Goal: Transaction & Acquisition: Purchase product/service

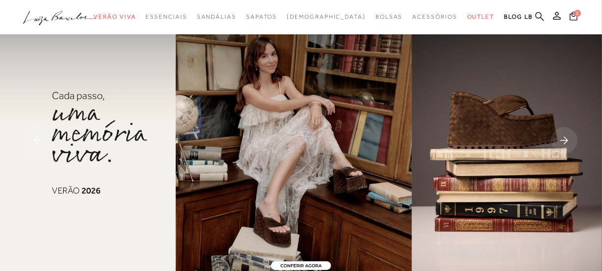
click at [541, 17] on icon at bounding box center [540, 16] width 9 height 9
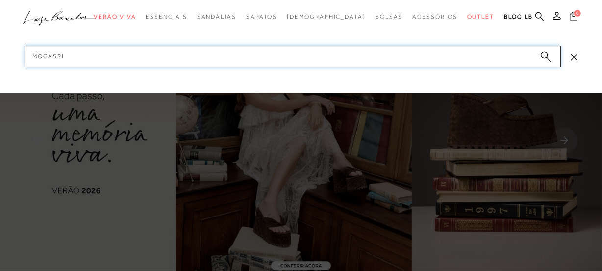
type input "mocassim"
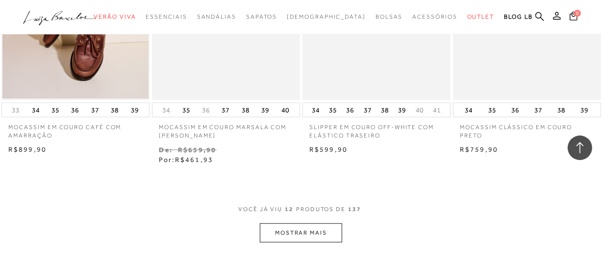
scroll to position [894, 0]
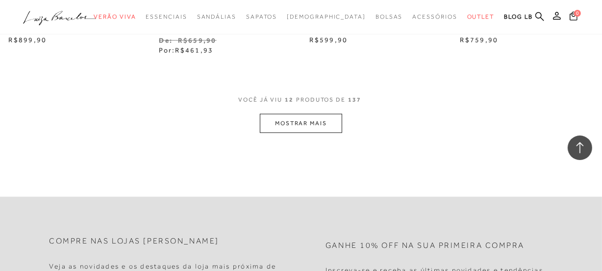
click at [307, 125] on button "MOSTRAR MAIS" at bounding box center [301, 123] width 82 height 19
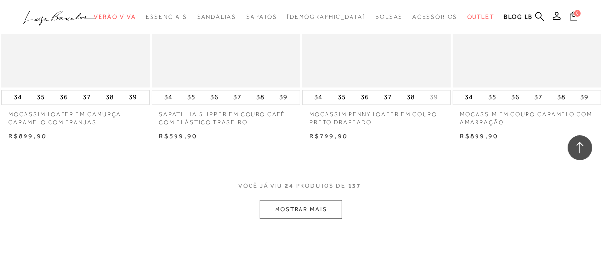
scroll to position [1721, 0]
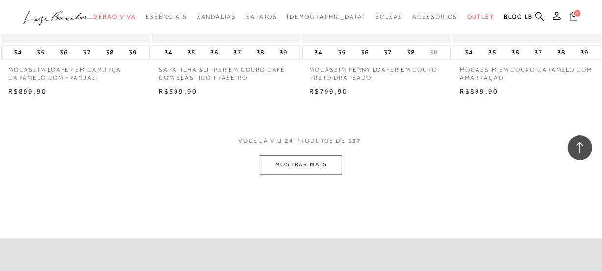
click at [310, 162] on button "MOSTRAR MAIS" at bounding box center [301, 164] width 82 height 19
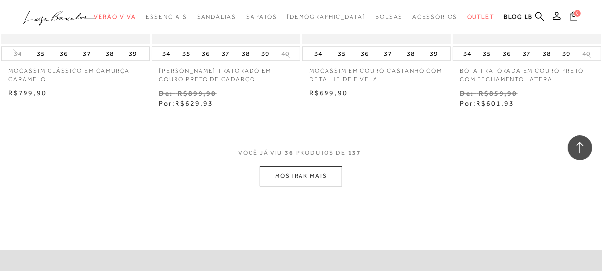
scroll to position [2612, 0]
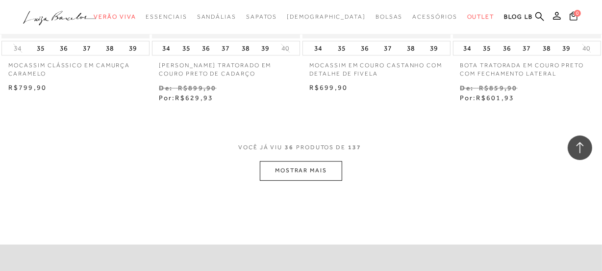
click at [304, 169] on button "MOSTRAR MAIS" at bounding box center [301, 170] width 82 height 19
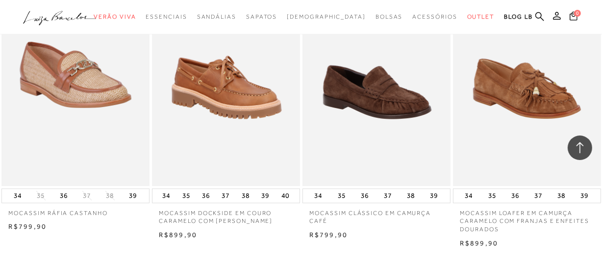
scroll to position [3360, 0]
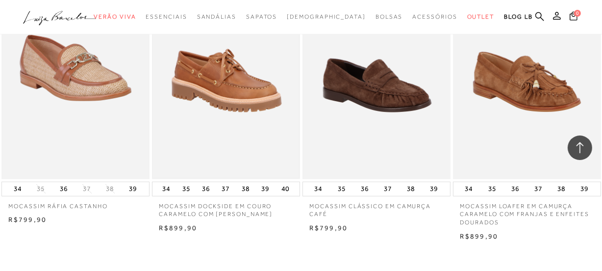
click at [229, 92] on img at bounding box center [226, 67] width 146 height 219
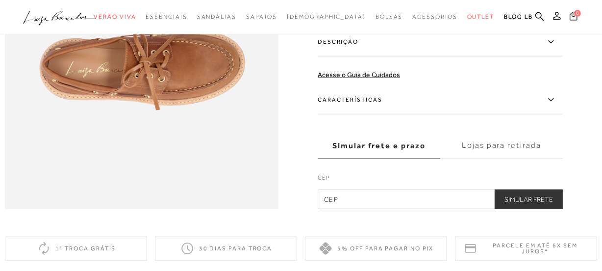
scroll to position [621, 0]
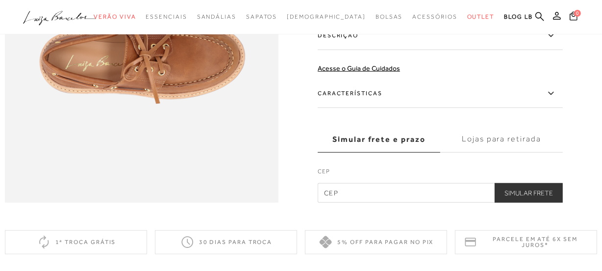
click at [350, 203] on input "text" at bounding box center [440, 193] width 245 height 20
type input "13419-080"
click at [530, 203] on button "Simular Frete" at bounding box center [529, 193] width 68 height 20
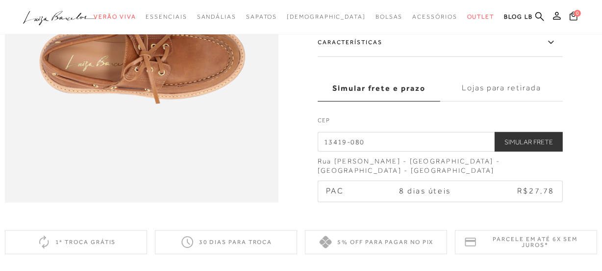
click at [528, 102] on label "Lojas para retirada" at bounding box center [501, 88] width 123 height 26
click at [0, 0] on input "Lojas para retirada" at bounding box center [0, 0] width 0 height 0
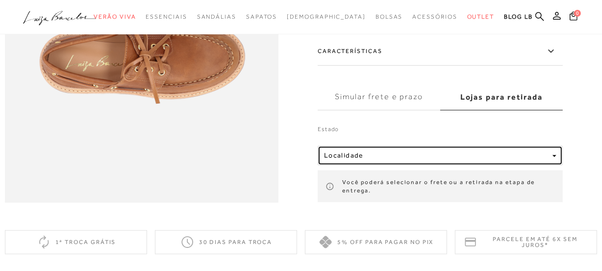
click at [557, 157] on span "button" at bounding box center [555, 156] width 4 height 2
click at [430, 165] on button "Localidade" at bounding box center [440, 156] width 245 height 20
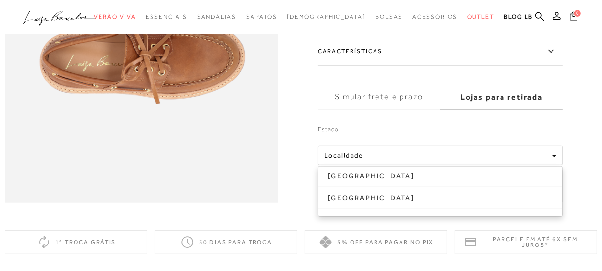
click at [448, 216] on ul "[GEOGRAPHIC_DATA] [GEOGRAPHIC_DATA]" at bounding box center [440, 191] width 245 height 50
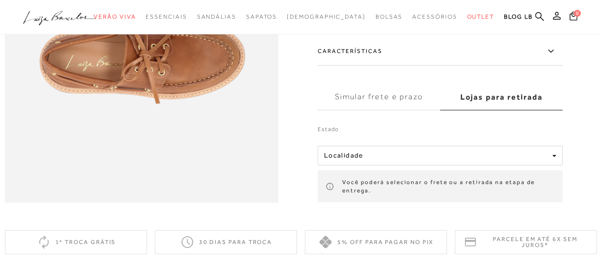
click at [553, 57] on icon at bounding box center [551, 51] width 12 height 12
click at [0, 0] on input "Características" at bounding box center [0, 0] width 0 height 0
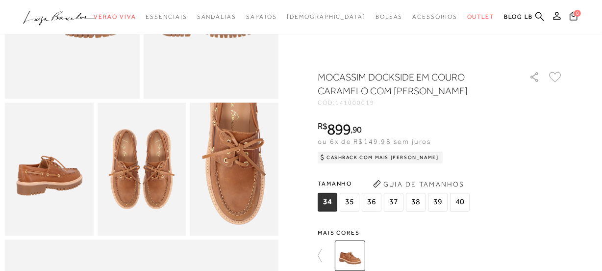
scroll to position [0, 0]
